Goal: Communication & Community: Participate in discussion

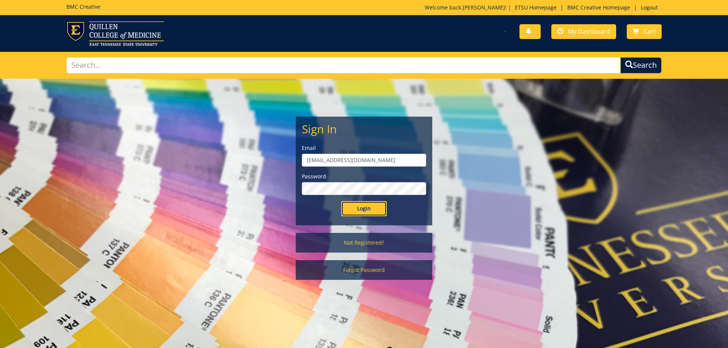
click at [359, 208] on input "Login" at bounding box center [363, 208] width 45 height 15
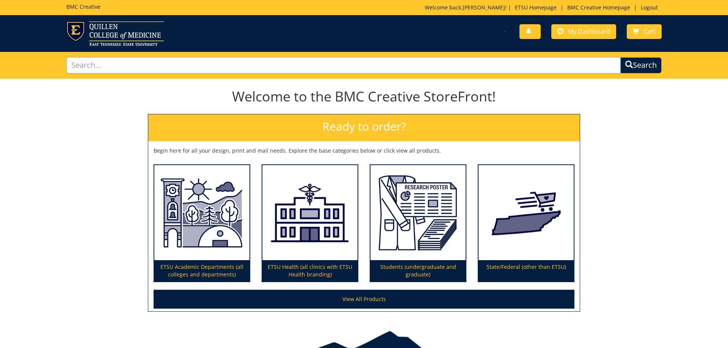
click at [388, 67] on input "text" at bounding box center [343, 65] width 554 height 16
type input "260526"
click at [620, 57] on button "Search" at bounding box center [640, 65] width 41 height 16
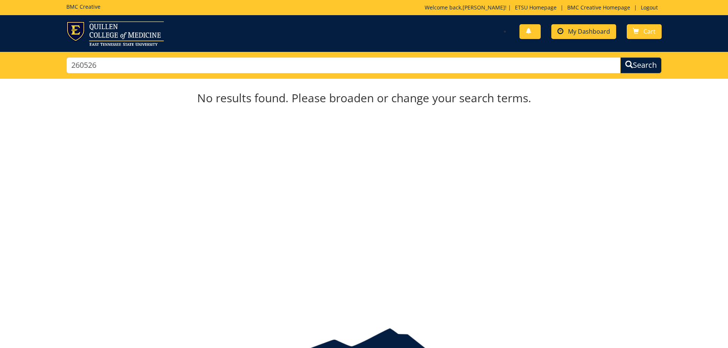
drag, startPoint x: 587, startPoint y: 20, endPoint x: 584, endPoint y: 33, distance: 13.6
click at [587, 20] on div "You have no new notifications My Dashboard Cart" at bounding box center [364, 33] width 728 height 37
click at [584, 33] on span "My Dashboard" at bounding box center [589, 31] width 42 height 8
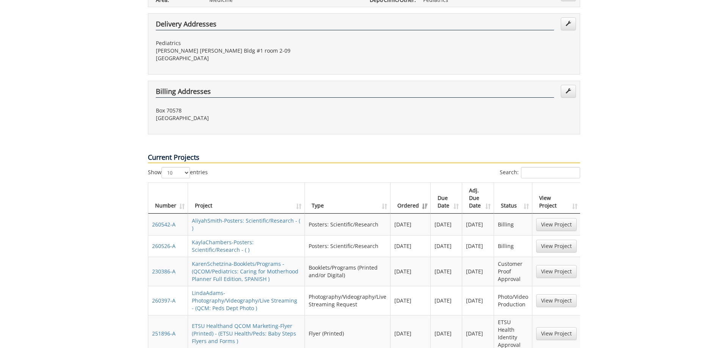
scroll to position [309, 0]
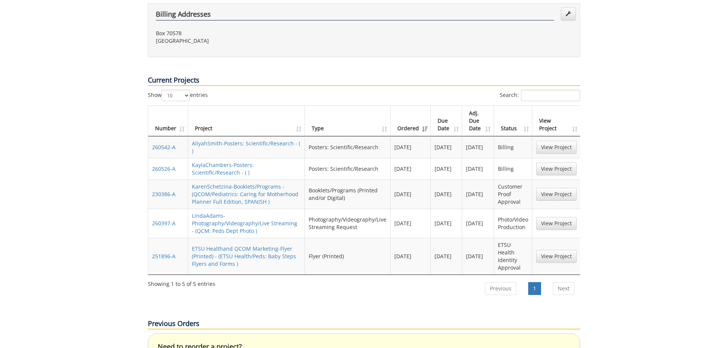
scroll to position [232, 0]
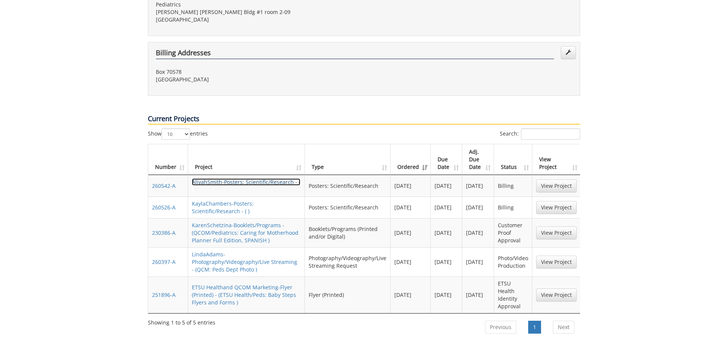
click at [259, 178] on link "AliyahSmith-Posters: Scientific/Research - ( )" at bounding box center [246, 185] width 108 height 15
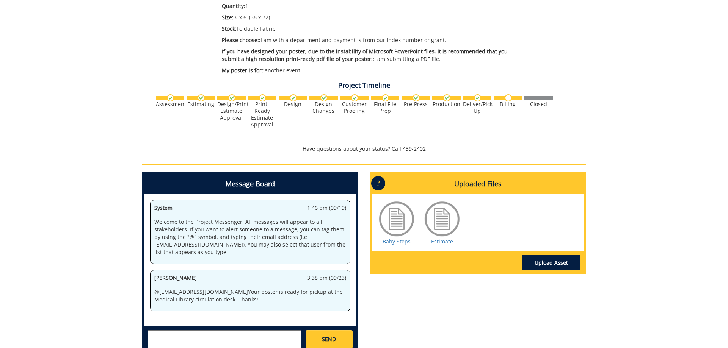
scroll to position [232, 0]
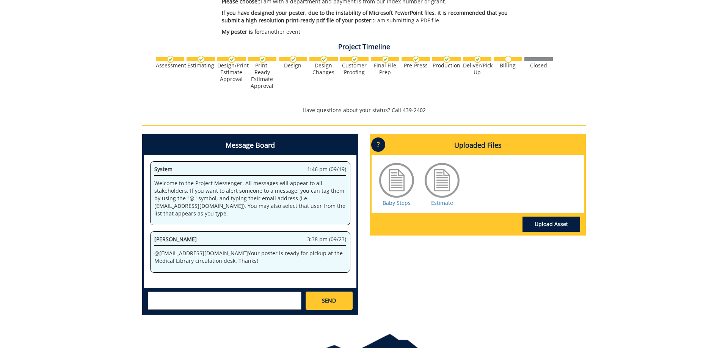
click at [196, 296] on textarea at bounding box center [224, 301] width 153 height 18
click at [443, 202] on link "Estimate" at bounding box center [442, 202] width 22 height 7
click at [440, 202] on link "Estimate" at bounding box center [442, 202] width 22 height 7
click at [293, 305] on textarea "@lucasrf@etsu.edu @jenkinskb2@etsu.edu @schetzin@etsu.edu Per Dr. Schetzina, pl…" at bounding box center [224, 301] width 153 height 18
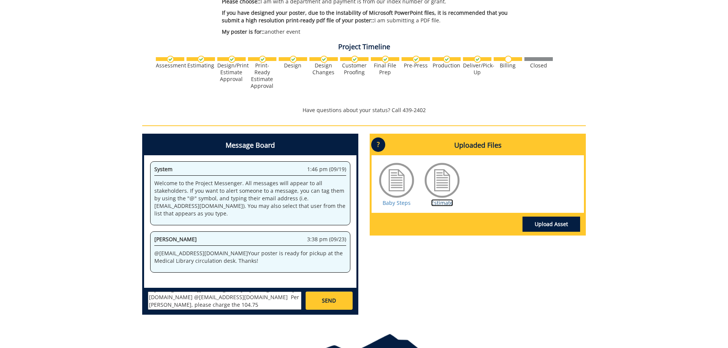
click at [442, 205] on link "Estimate" at bounding box center [442, 202] width 22 height 7
click at [181, 307] on textarea "@lucasrf@etsu.edu @jenkinskb2@etsu.edu @schetzin@etsu.edu Per Dr. Schetzina, pl…" at bounding box center [224, 301] width 153 height 18
click at [231, 306] on textarea "@lucasrf@etsu.edu @jenkinskb2@etsu.edu @schetzin@etsu.edu Per Dr. Schetzina, pl…" at bounding box center [224, 301] width 153 height 18
type textarea "@[EMAIL_ADDRESS][DOMAIN_NAME] @[EMAIL_ADDRESS][DOMAIN_NAME] @[EMAIL_ADDRESS][DO…"
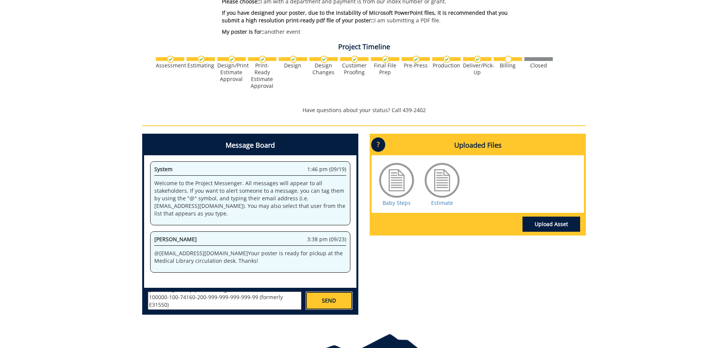
click at [326, 300] on span "SEND" at bounding box center [329, 301] width 14 height 8
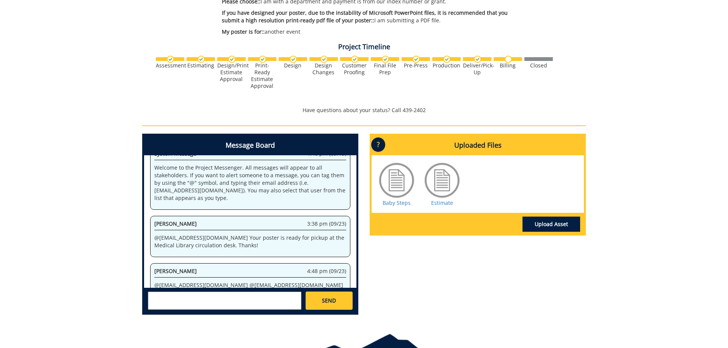
scroll to position [1246021, 0]
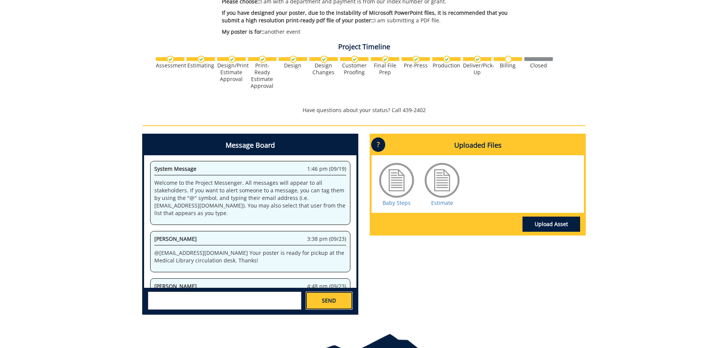
drag, startPoint x: 0, startPoint y: 0, endPoint x: 319, endPoint y: 293, distance: 432.9
click at [317, 294] on link "SEND" at bounding box center [328, 301] width 47 height 18
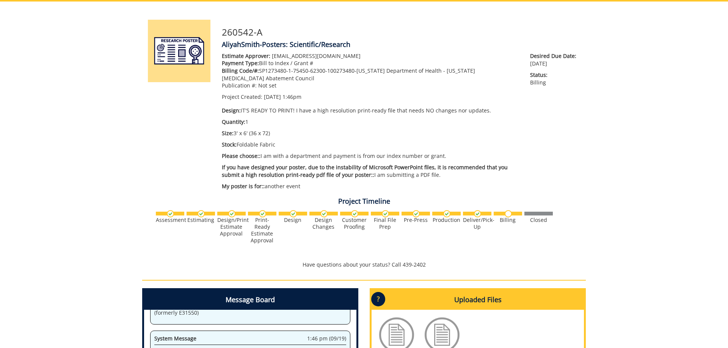
scroll to position [0, 0]
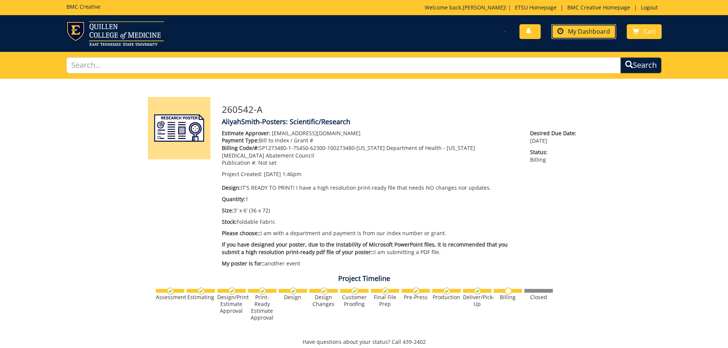
click at [577, 33] on span "My Dashboard" at bounding box center [589, 31] width 42 height 8
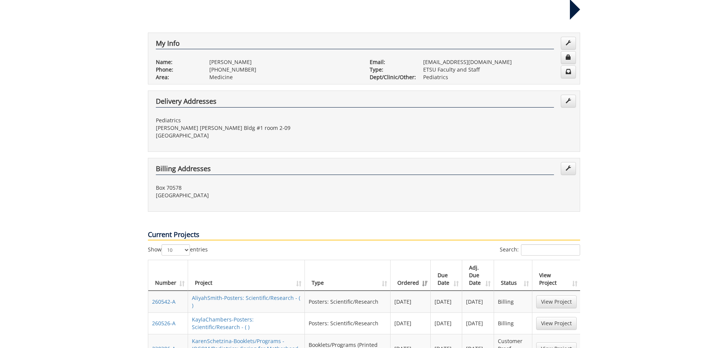
scroll to position [193, 0]
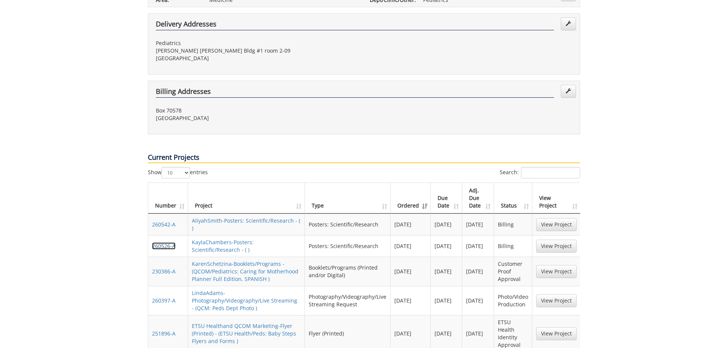
click at [163, 243] on link "260526-A" at bounding box center [163, 246] width 23 height 7
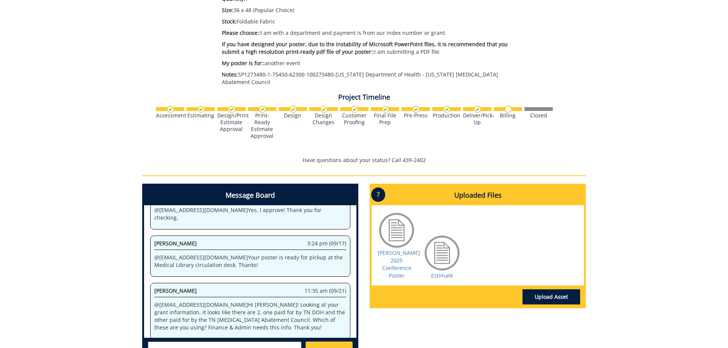
scroll to position [232, 0]
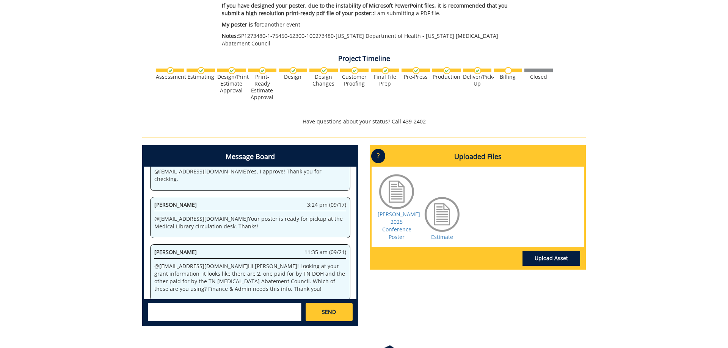
click at [165, 304] on textarea at bounding box center [224, 312] width 153 height 18
click at [446, 233] on link "Estimate" at bounding box center [442, 236] width 22 height 7
click at [208, 309] on textarea "@lucasrf@etsu.edu @jenkinsjk@etsu.edu @schetzin@etsu.edu" at bounding box center [224, 312] width 153 height 18
type textarea "@lucasrf@etsu.edu @jenkinsjk@etsu.edu @schetzin@etsu.edu Per Dr. Schetzina, ple…"
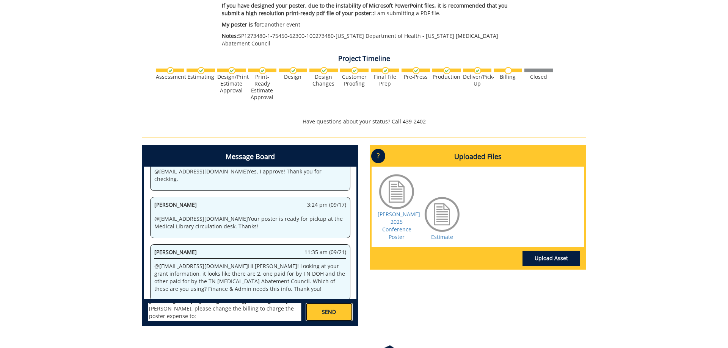
click at [333, 308] on span "SEND" at bounding box center [329, 312] width 14 height 8
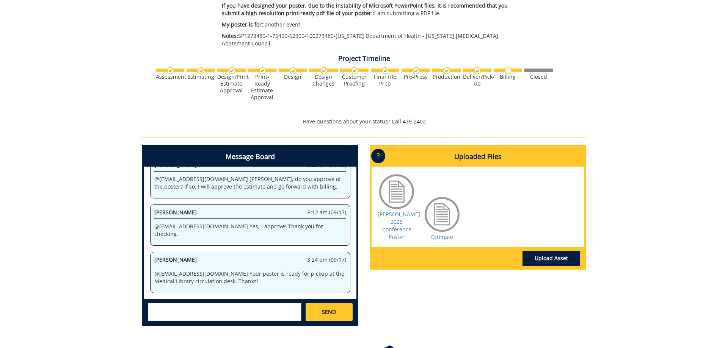
scroll to position [434092, 0]
